Goal: Navigation & Orientation: Find specific page/section

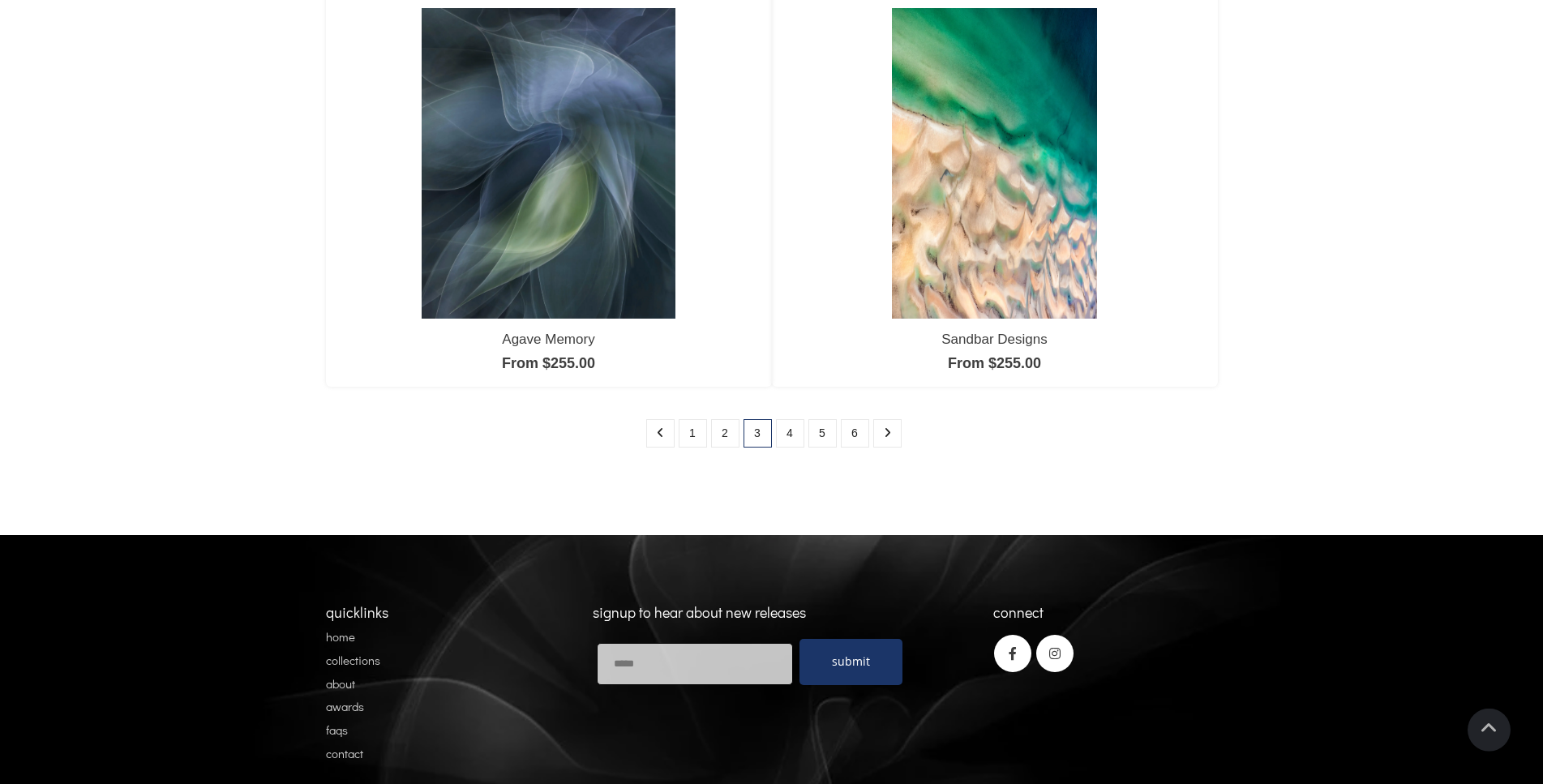
scroll to position [1489, 0]
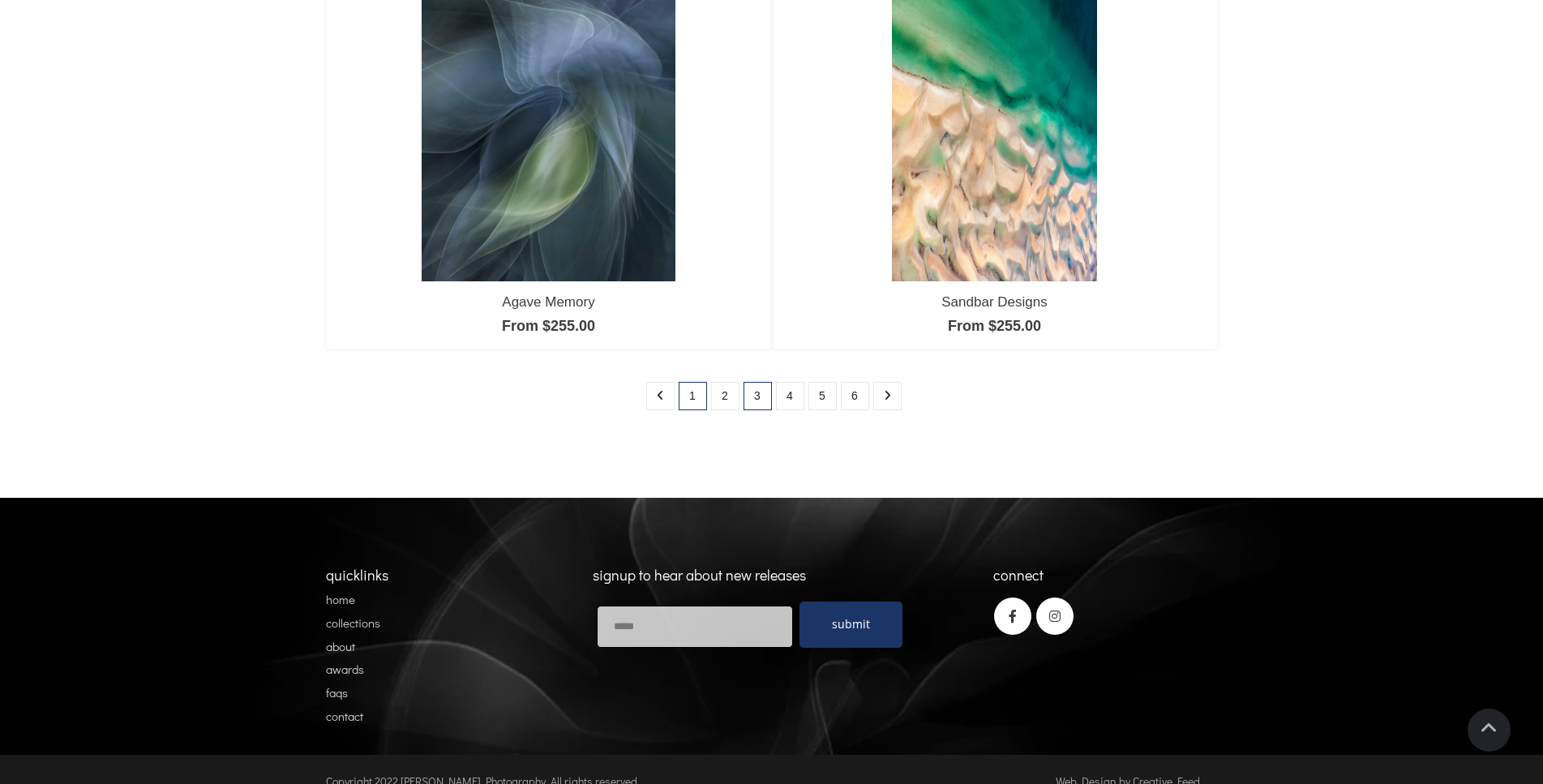
click at [697, 391] on link "1" at bounding box center [692, 395] width 28 height 28
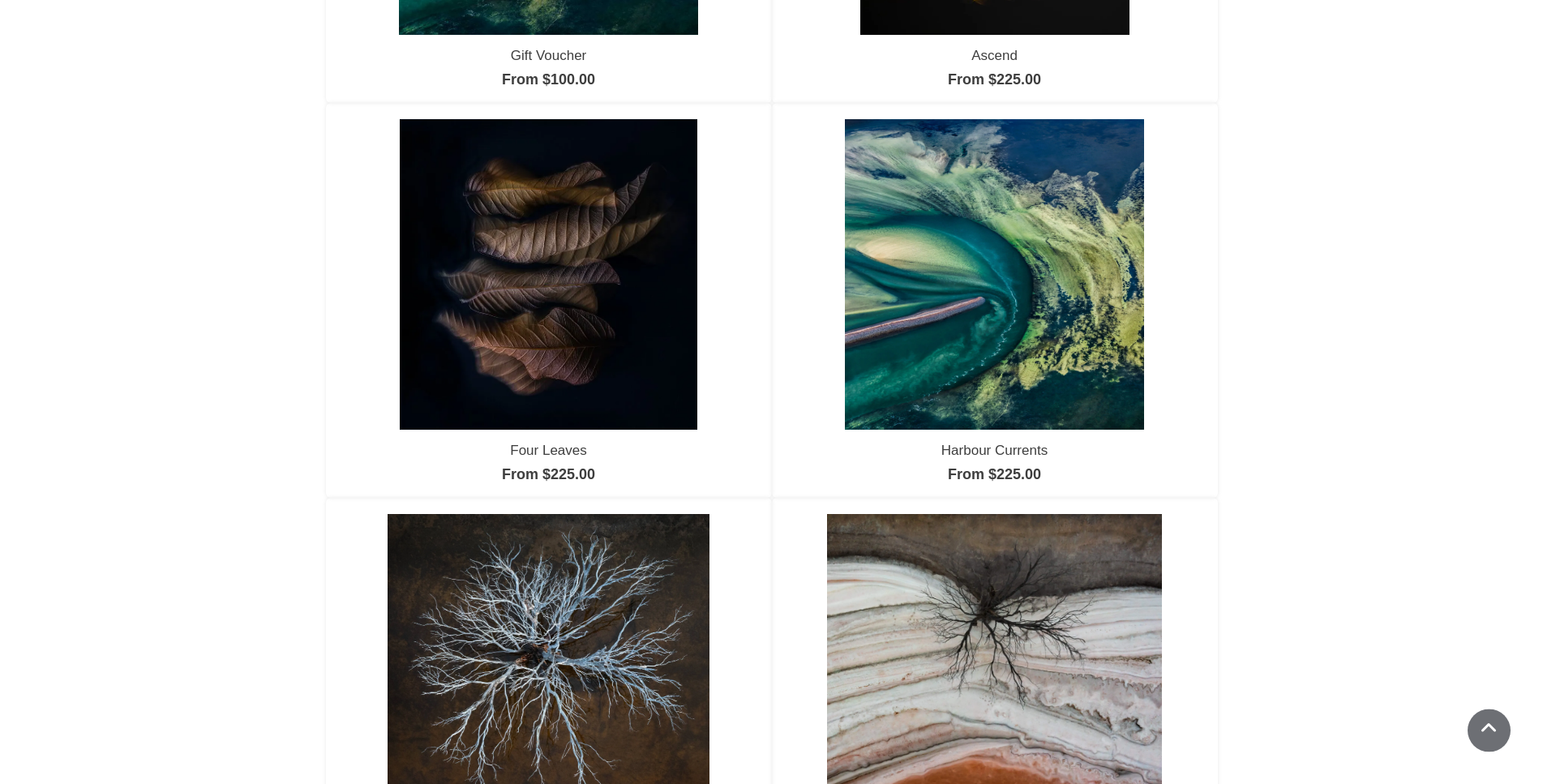
scroll to position [662, 0]
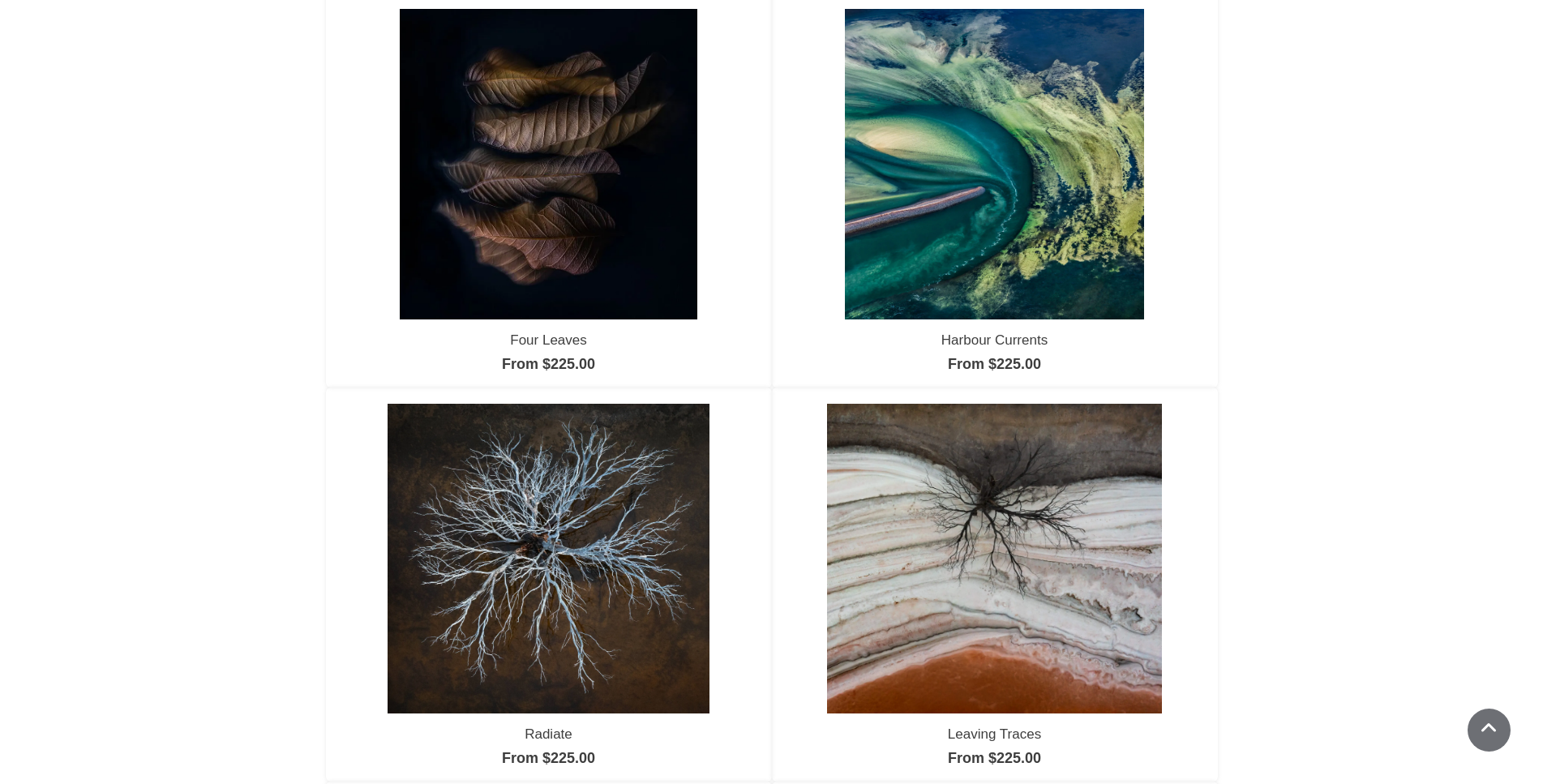
click at [991, 528] on img at bounding box center [995, 558] width 336 height 310
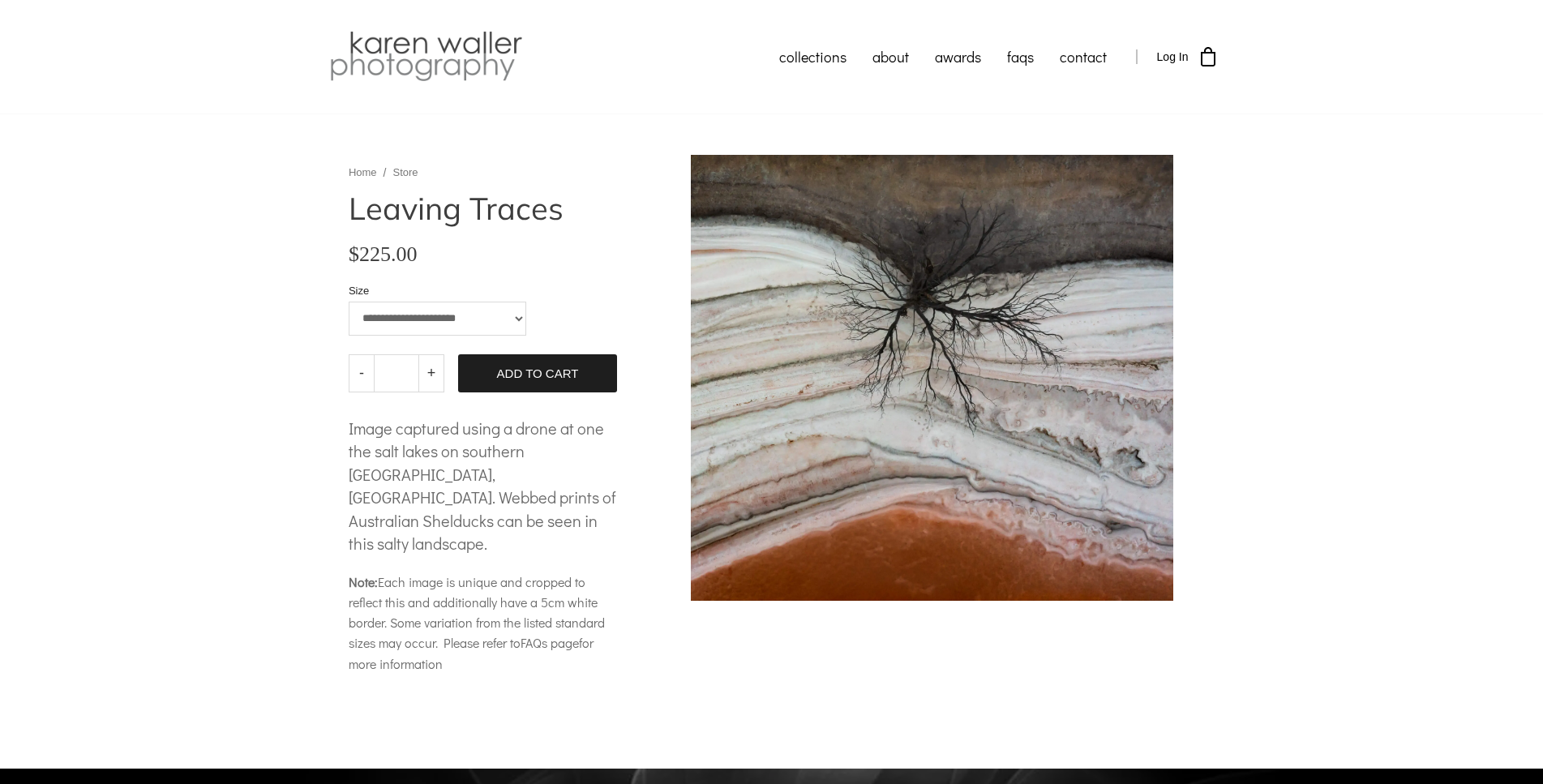
drag, startPoint x: 621, startPoint y: 327, endPoint x: 733, endPoint y: 330, distance: 112.0
click at [726, 329] on div "**********" at bounding box center [772, 425] width 892 height 557
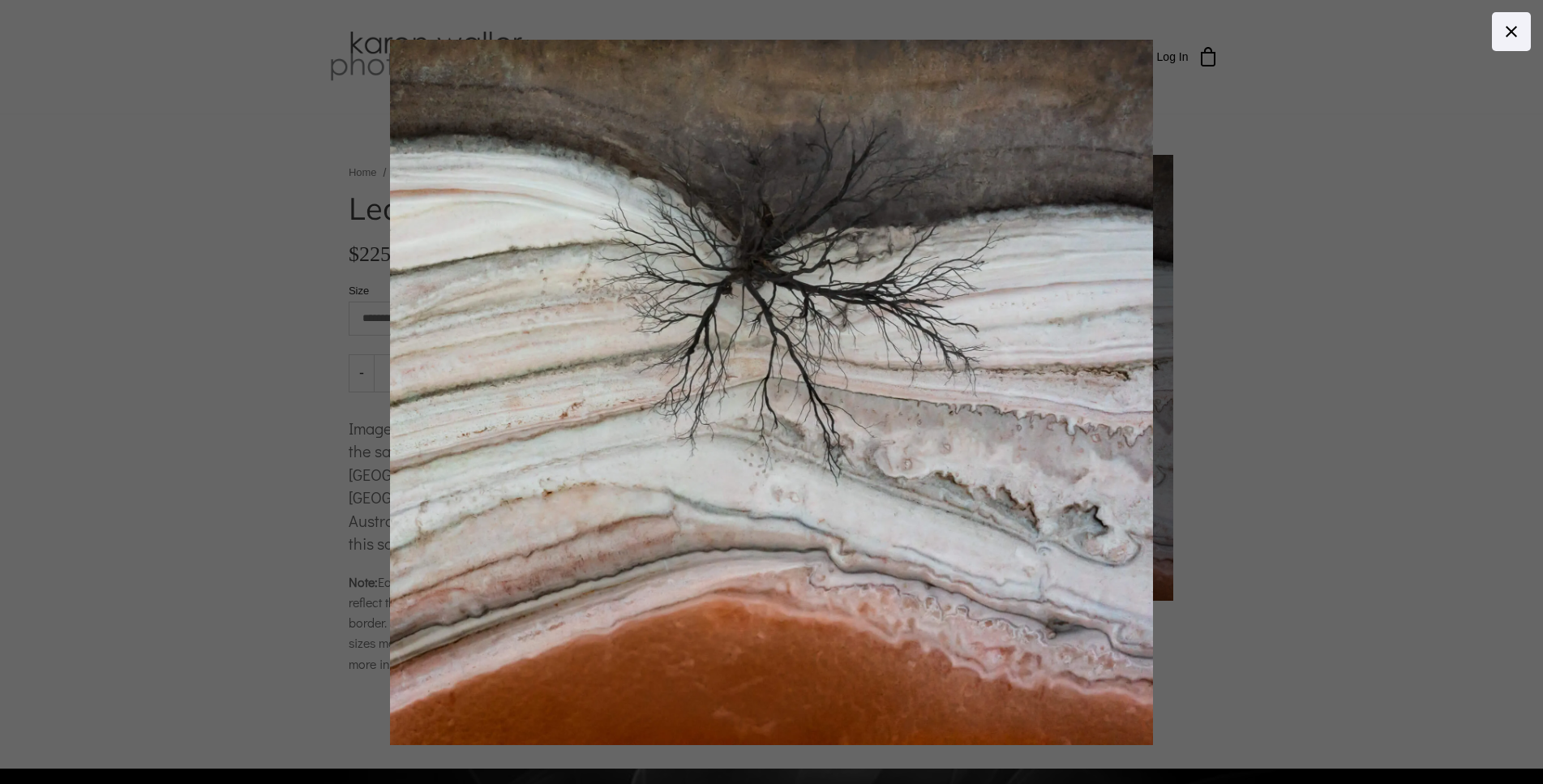
click at [785, 331] on body "collections humanity" at bounding box center [772, 392] width 1543 height 784
click at [1503, 28] on icon at bounding box center [1511, 32] width 19 height 19
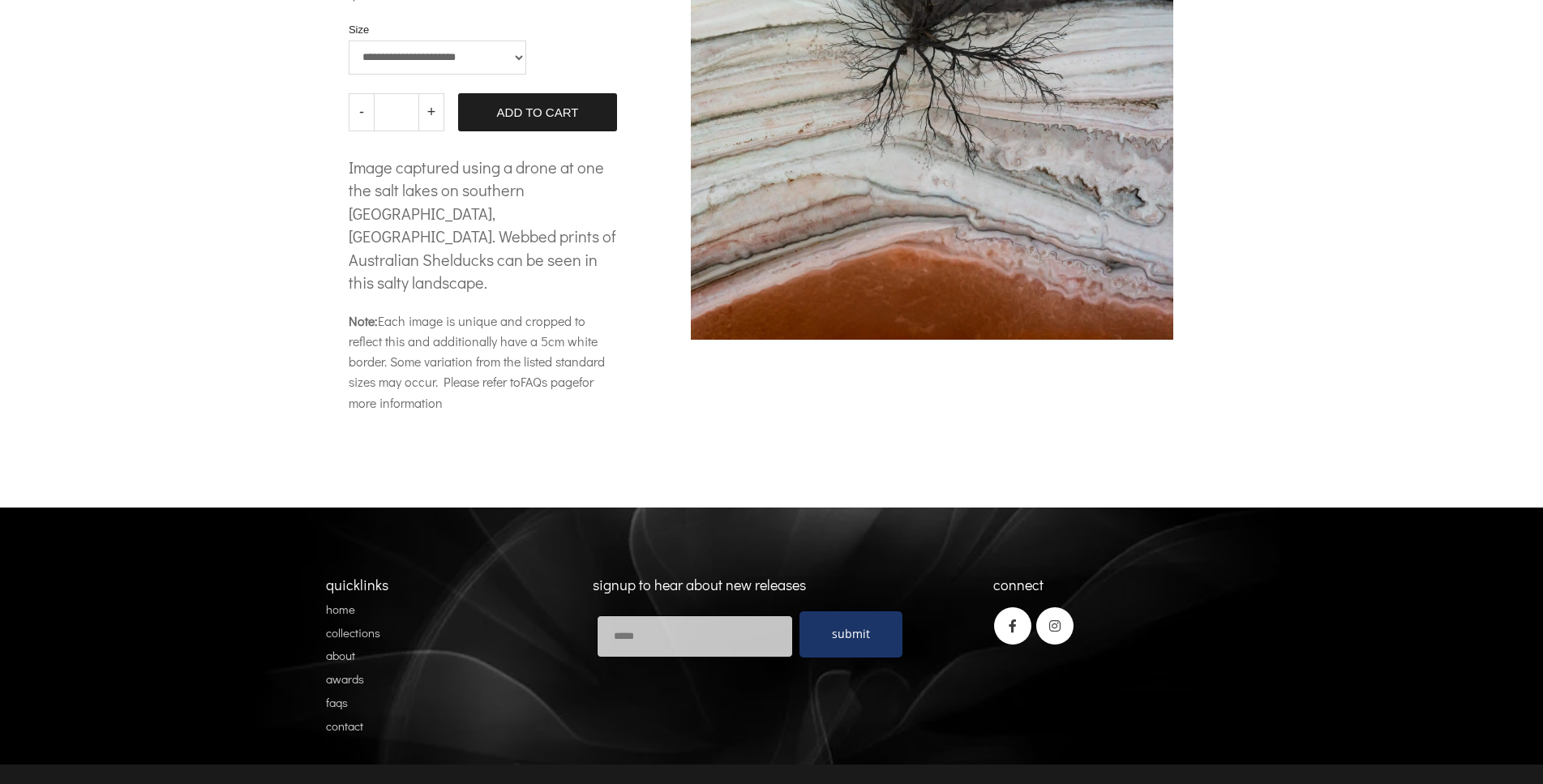
scroll to position [268, 0]
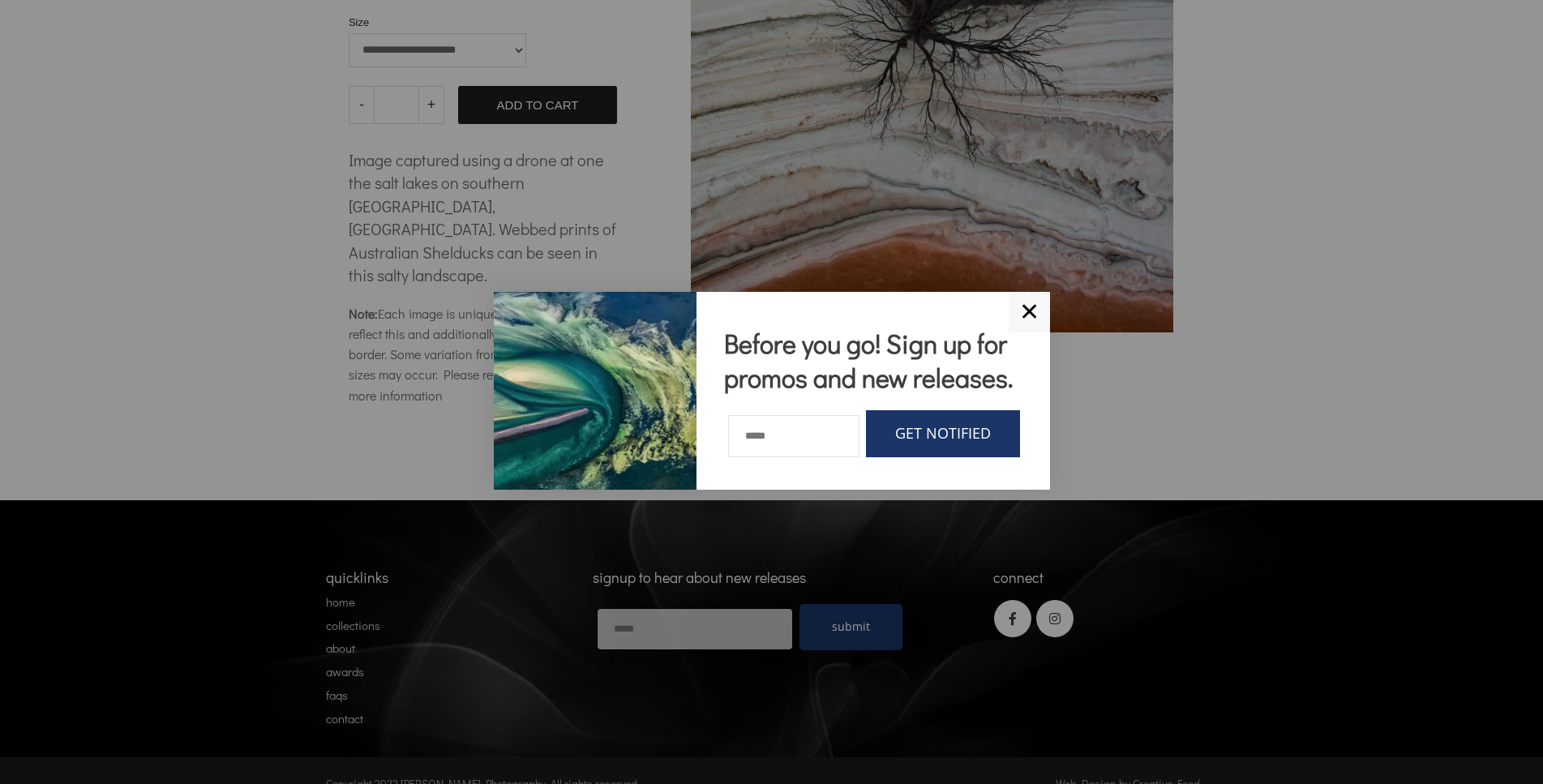
click at [1026, 293] on link "✕" at bounding box center [1029, 312] width 41 height 41
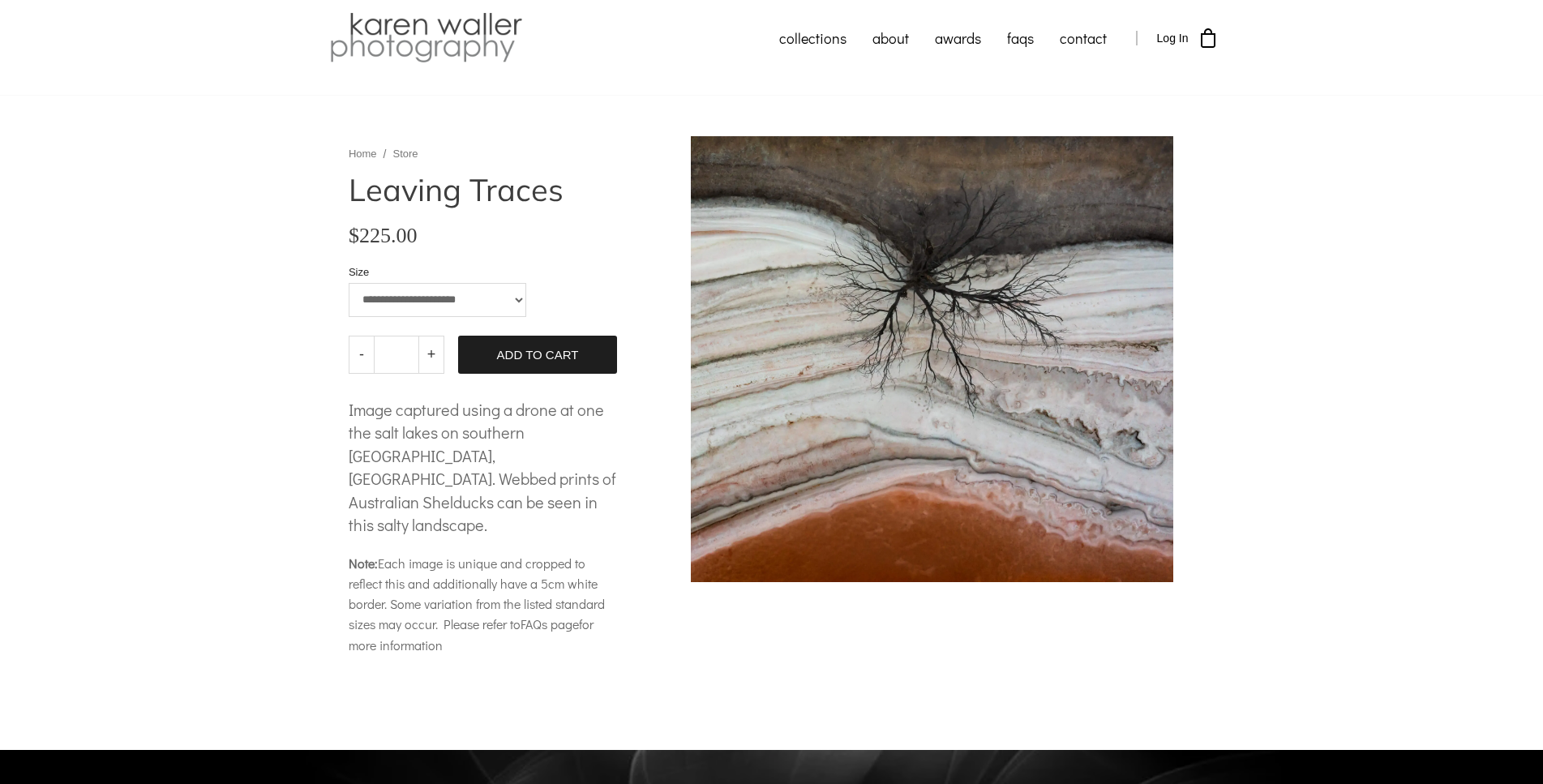
scroll to position [0, 0]
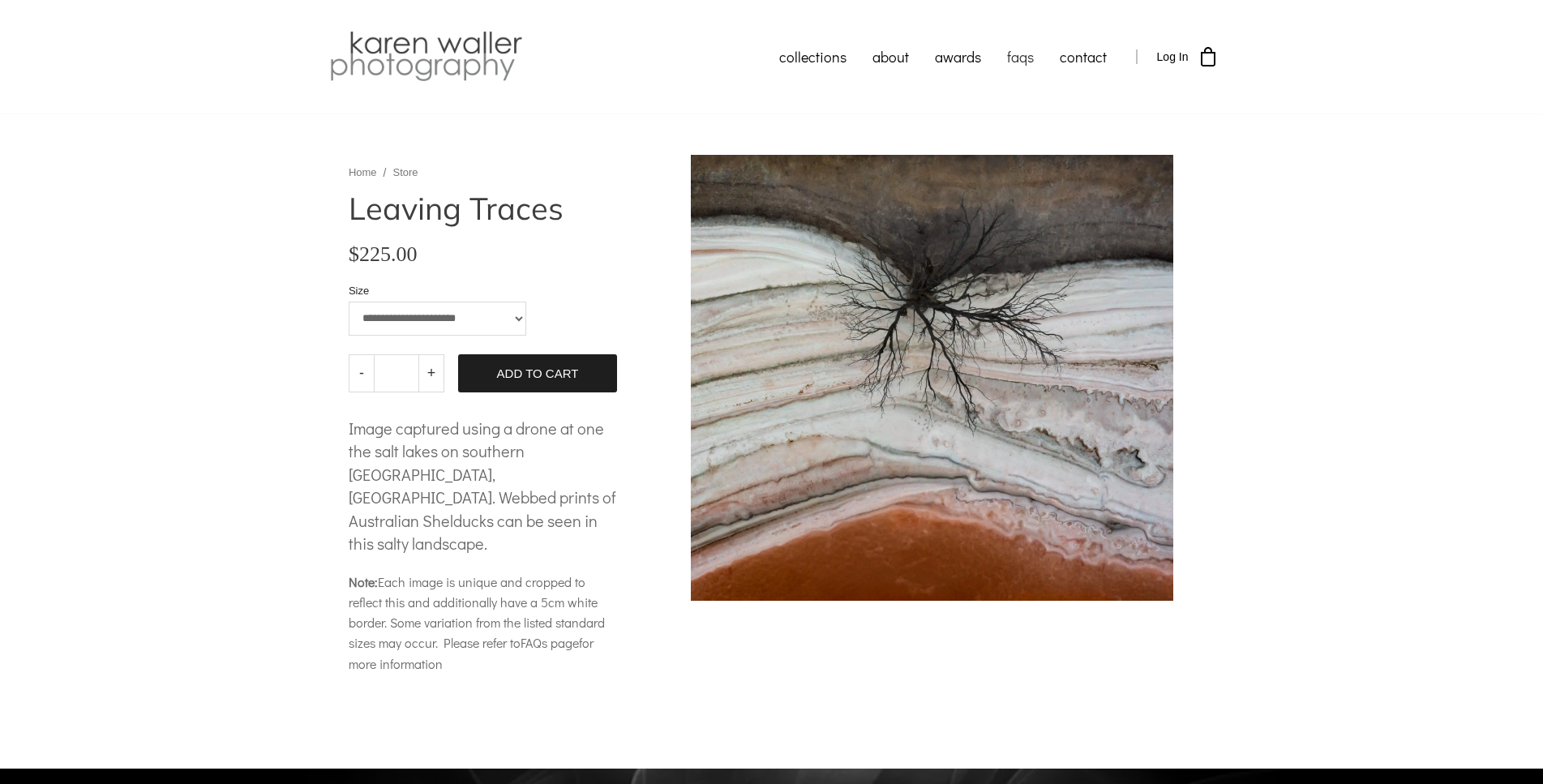
click at [1016, 55] on link "faqs" at bounding box center [1020, 57] width 53 height 41
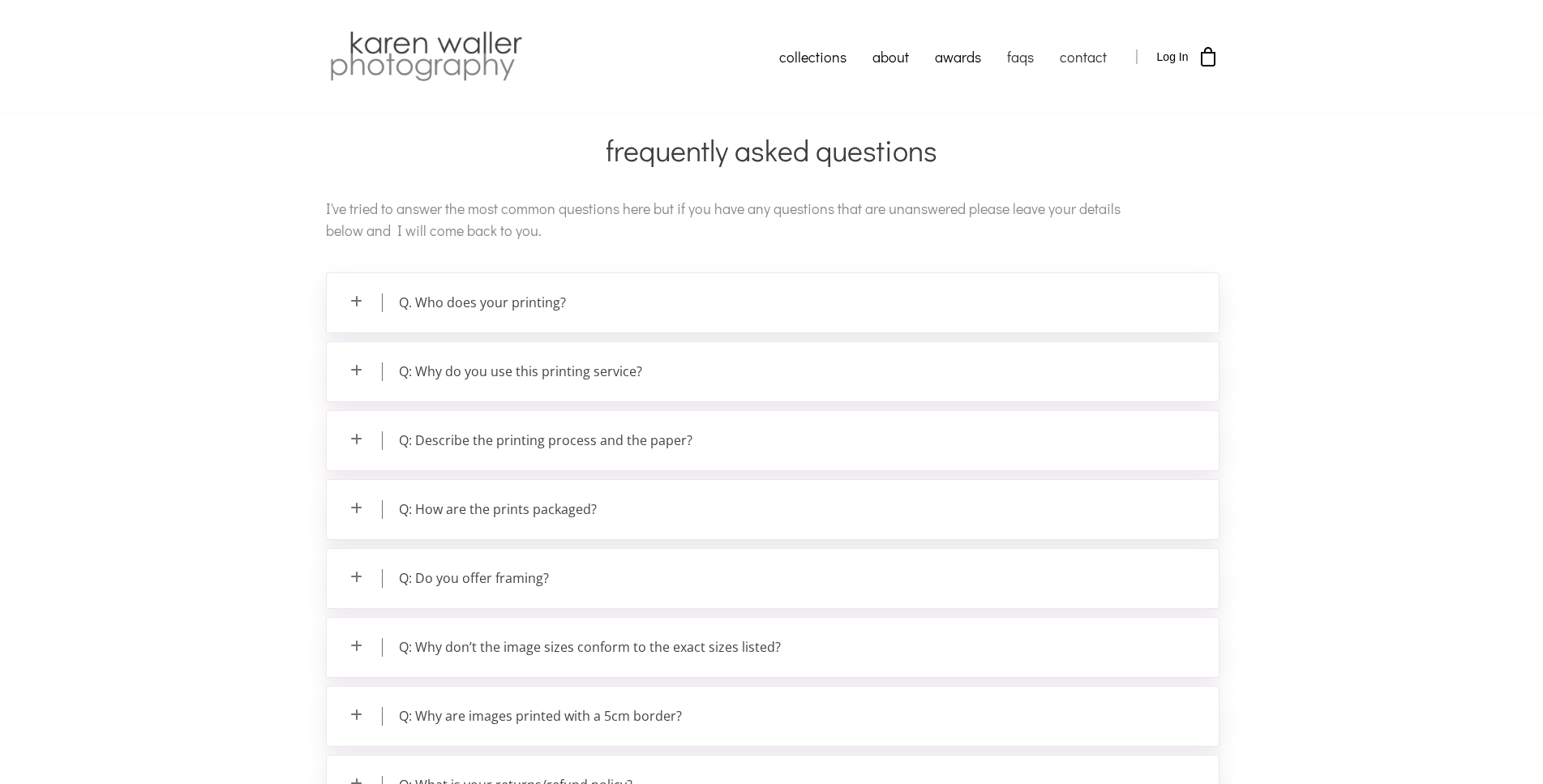
click at [1091, 59] on link "contact" at bounding box center [1084, 57] width 73 height 41
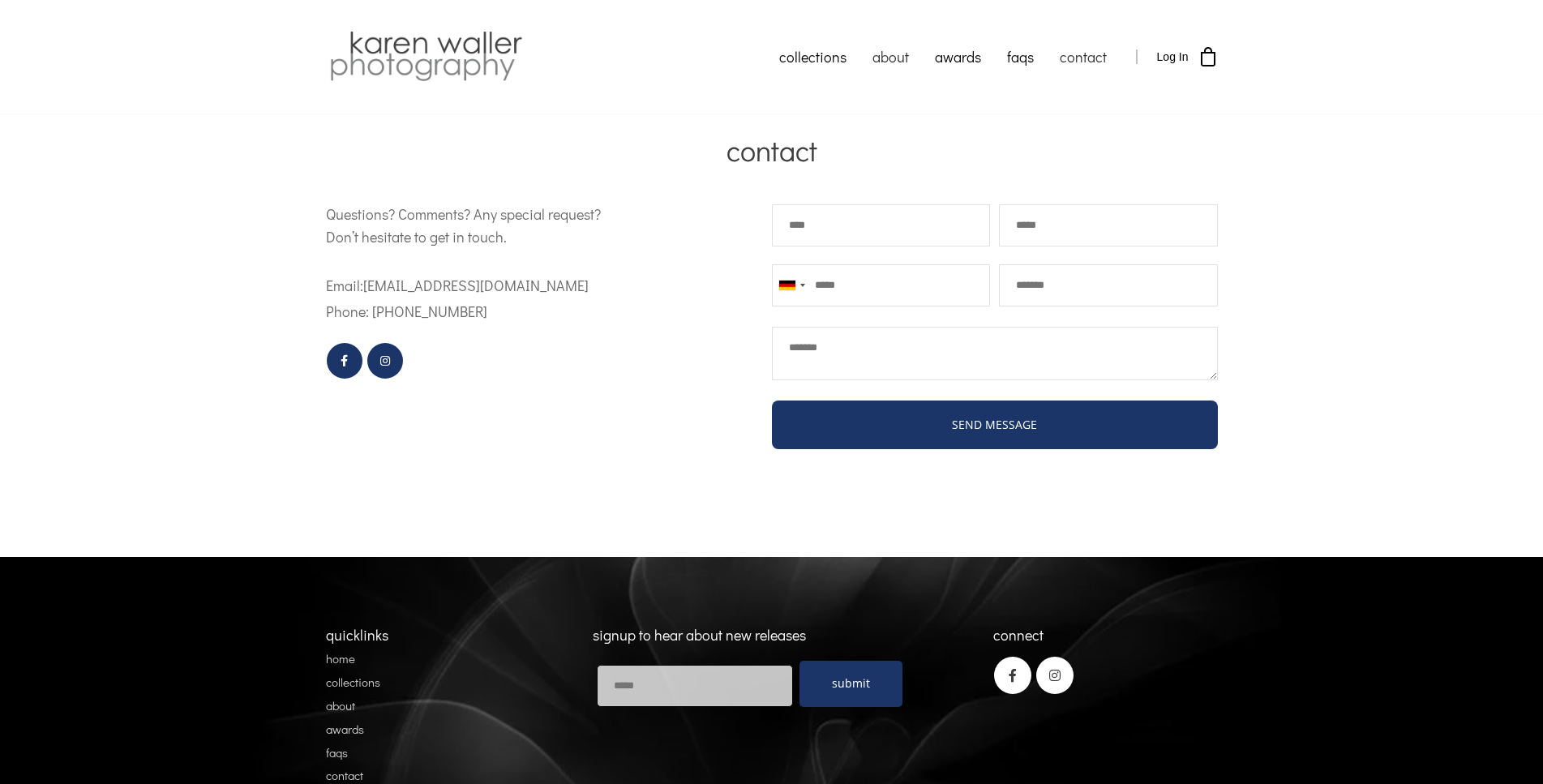
click at [896, 57] on link "about" at bounding box center [890, 57] width 63 height 41
